Goal: Information Seeking & Learning: Learn about a topic

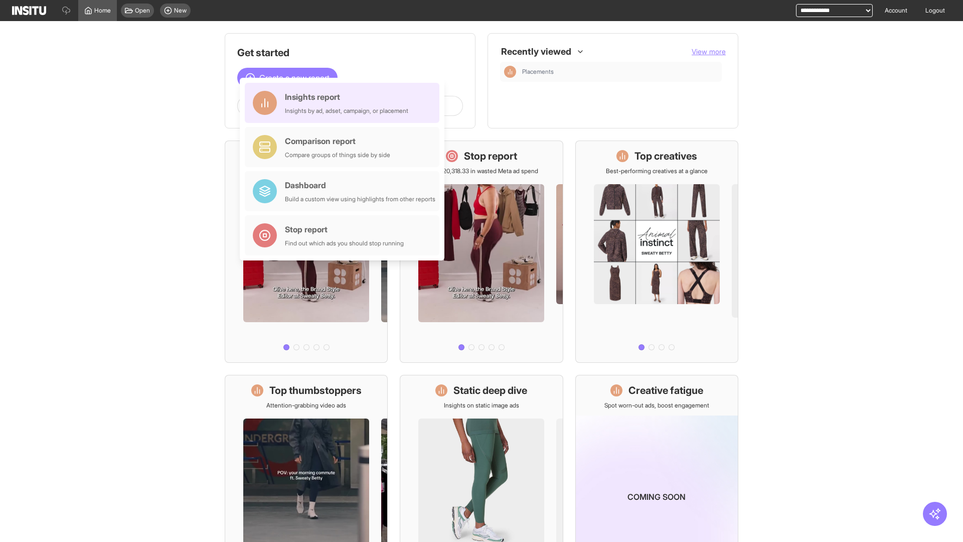
click at [345, 103] on div "Insights report Insights by ad, adset, campaign, or placement" at bounding box center [346, 103] width 123 height 24
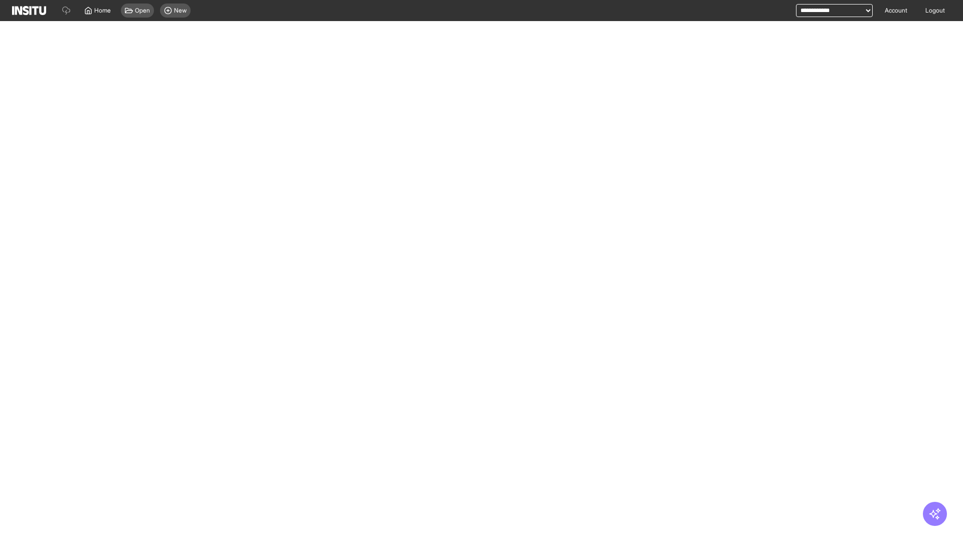
select select "**"
